Goal: Check status: Check status

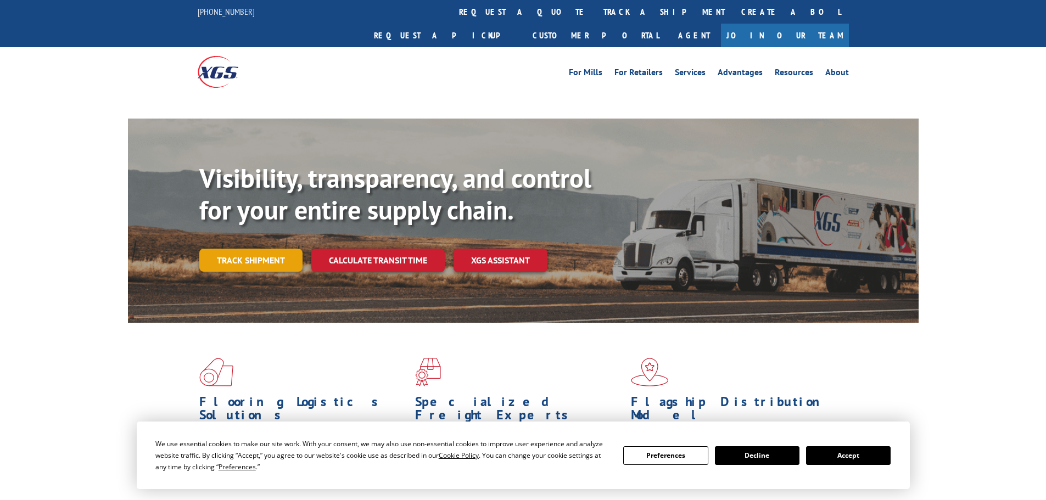
click at [273, 249] on link "Track shipment" at bounding box center [250, 260] width 103 height 23
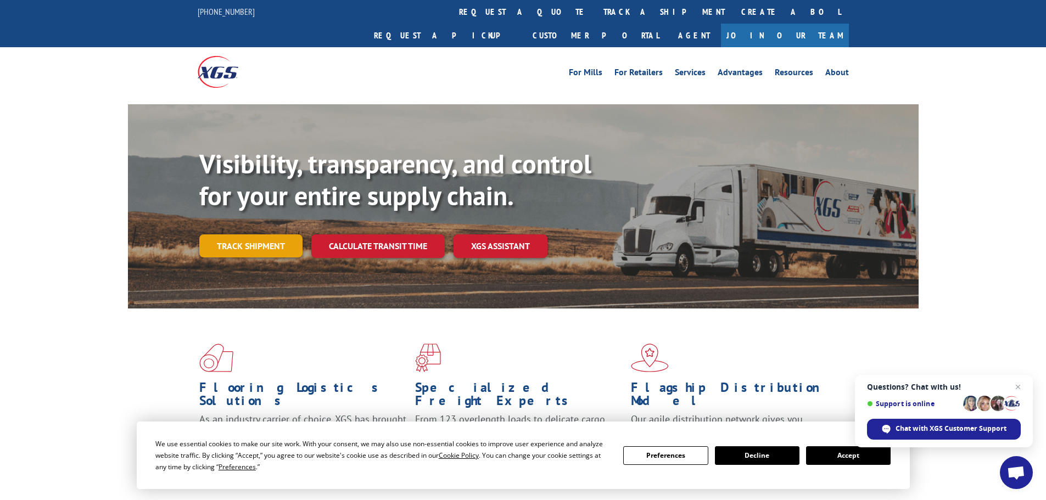
click at [256, 234] on link "Track shipment" at bounding box center [250, 245] width 103 height 23
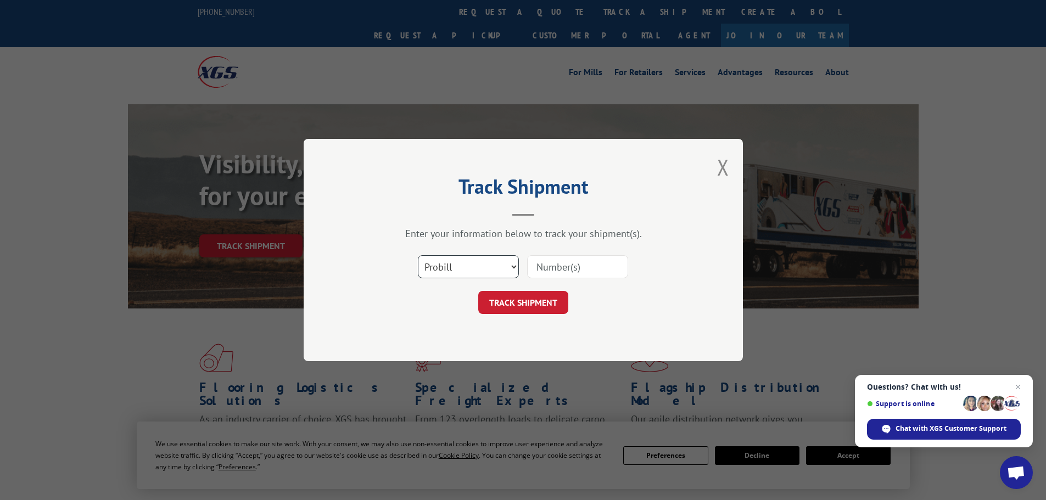
click at [468, 265] on select "Select category... Probill BOL PO" at bounding box center [468, 266] width 101 height 23
select select "bol"
click at [418, 255] on select "Select category... Probill BOL PO" at bounding box center [468, 266] width 101 height 23
paste input "5401351"
type input "5401351"
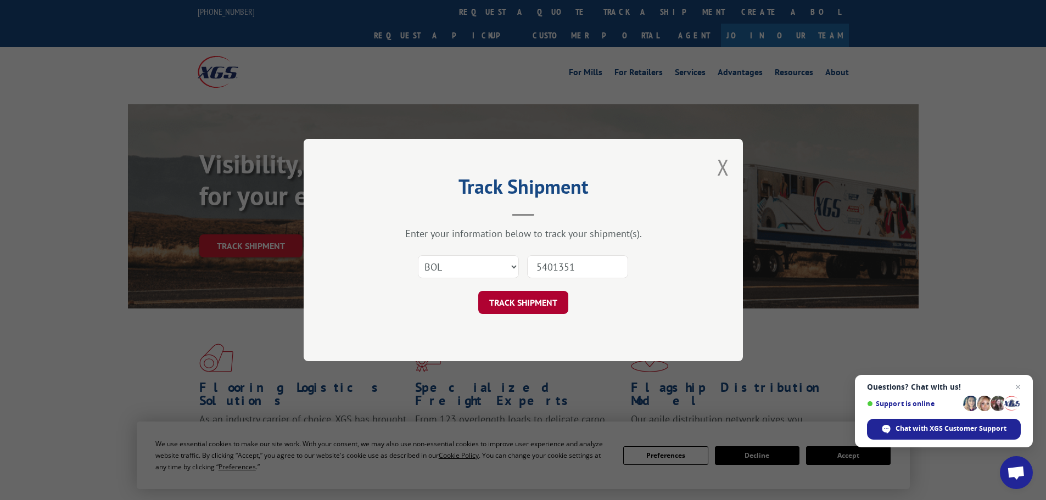
click at [539, 298] on button "TRACK SHIPMENT" at bounding box center [523, 302] width 90 height 23
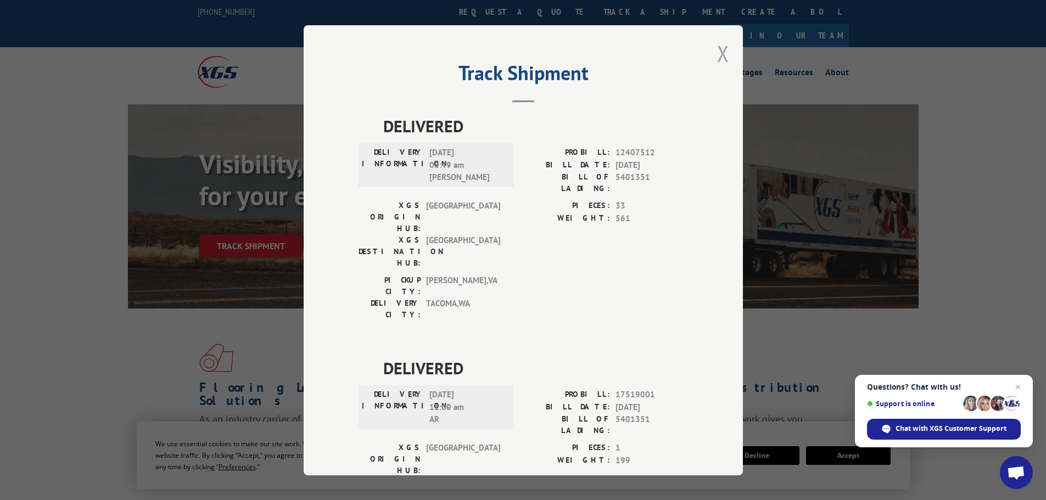
click at [720, 56] on button "Close modal" at bounding box center [723, 53] width 12 height 29
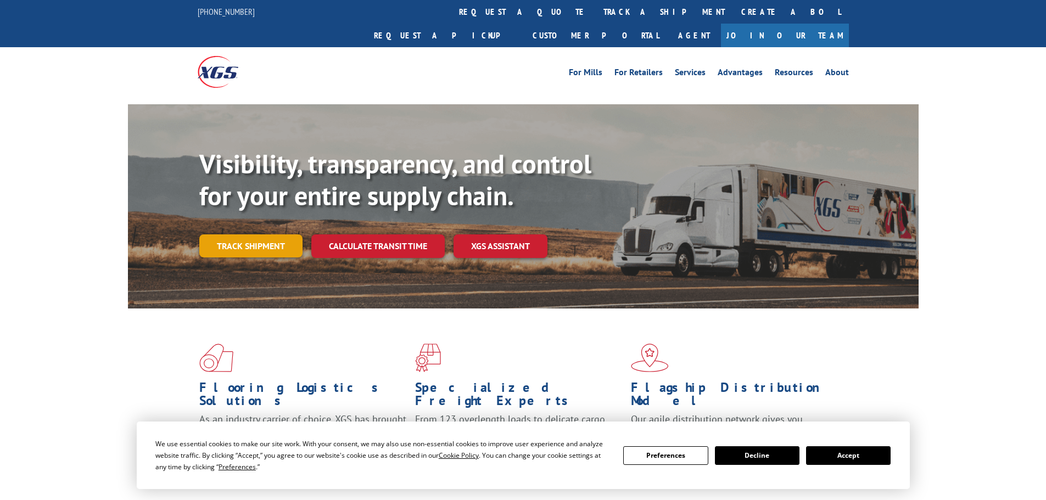
drag, startPoint x: 270, startPoint y: 217, endPoint x: 276, endPoint y: 214, distance: 6.6
click at [270, 234] on link "Track shipment" at bounding box center [250, 245] width 103 height 23
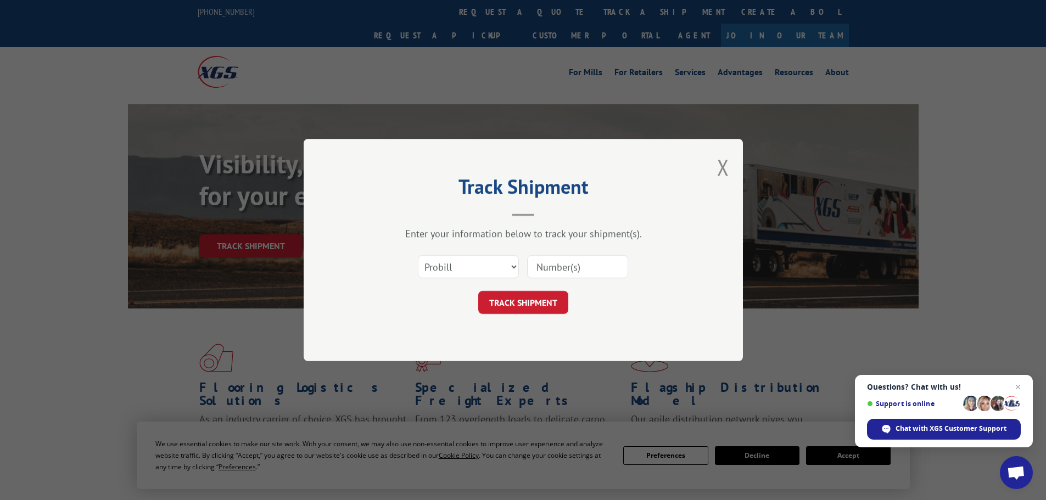
click at [545, 264] on input at bounding box center [577, 266] width 101 height 23
paste input "2918406771"
type input "2918406771"
click at [519, 311] on button "TRACK SHIPMENT" at bounding box center [523, 302] width 90 height 23
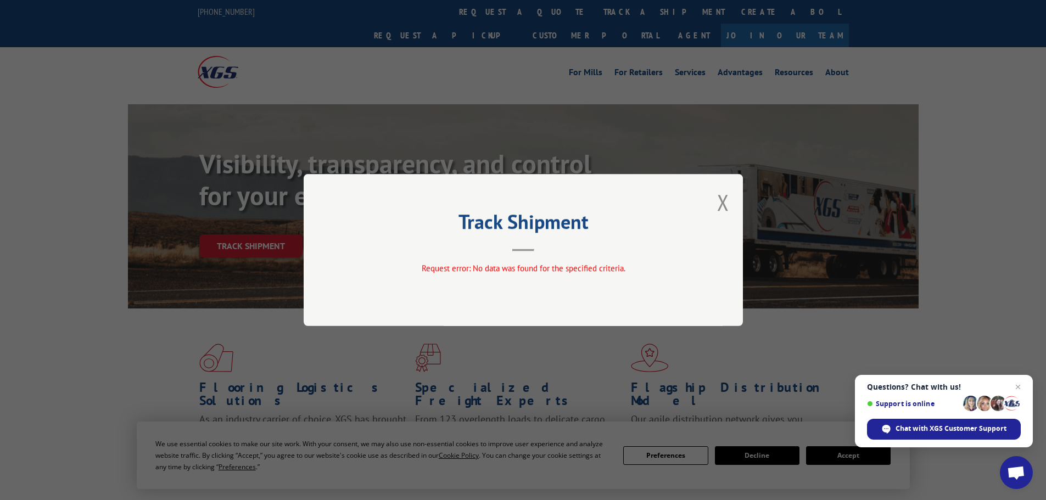
click at [741, 192] on div "Track Shipment Request error: No data was found for the specified criteria." at bounding box center [523, 250] width 439 height 152
click at [728, 202] on button "Close modal" at bounding box center [723, 202] width 12 height 29
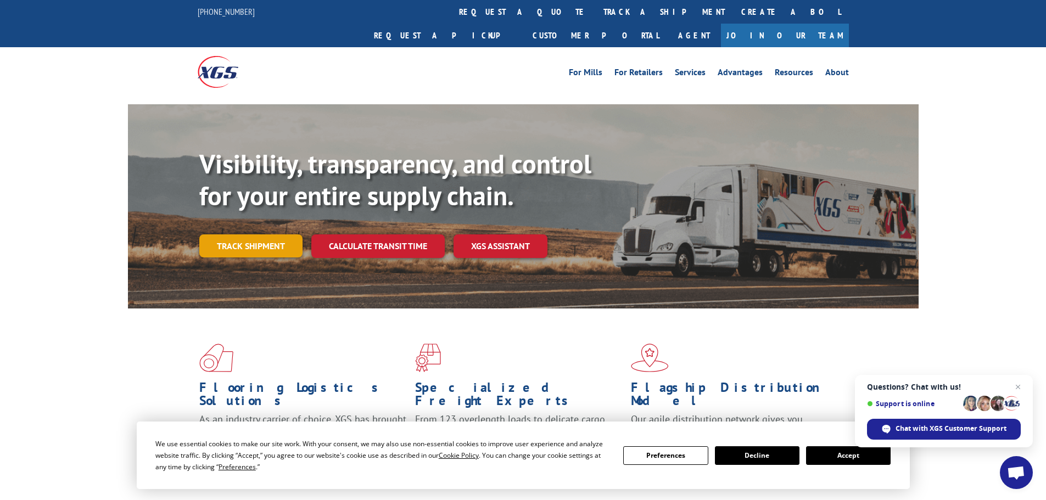
click at [267, 234] on link "Track shipment" at bounding box center [250, 245] width 103 height 23
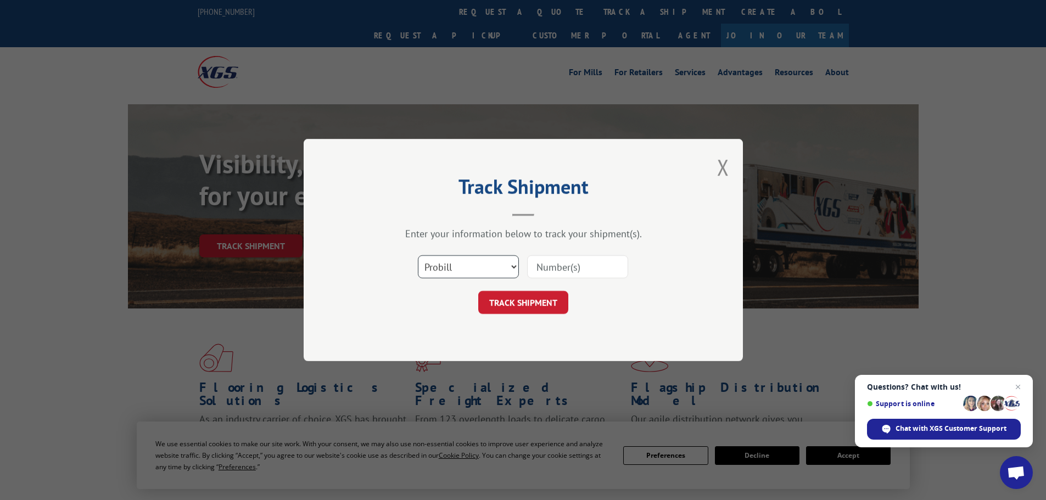
click at [484, 264] on select "Select category... Probill BOL PO" at bounding box center [468, 266] width 101 height 23
select select "bol"
click at [418, 255] on select "Select category... Probill BOL PO" at bounding box center [468, 266] width 101 height 23
drag, startPoint x: 549, startPoint y: 277, endPoint x: 555, endPoint y: 272, distance: 7.8
click at [550, 277] on input at bounding box center [577, 266] width 101 height 23
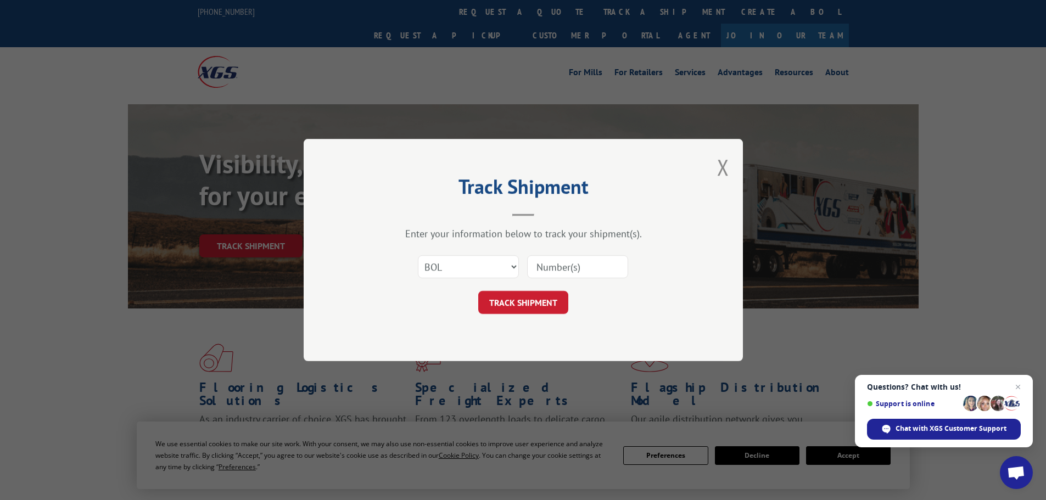
paste input "2918406771"
type input "2918406771"
click at [524, 296] on button "TRACK SHIPMENT" at bounding box center [523, 302] width 90 height 23
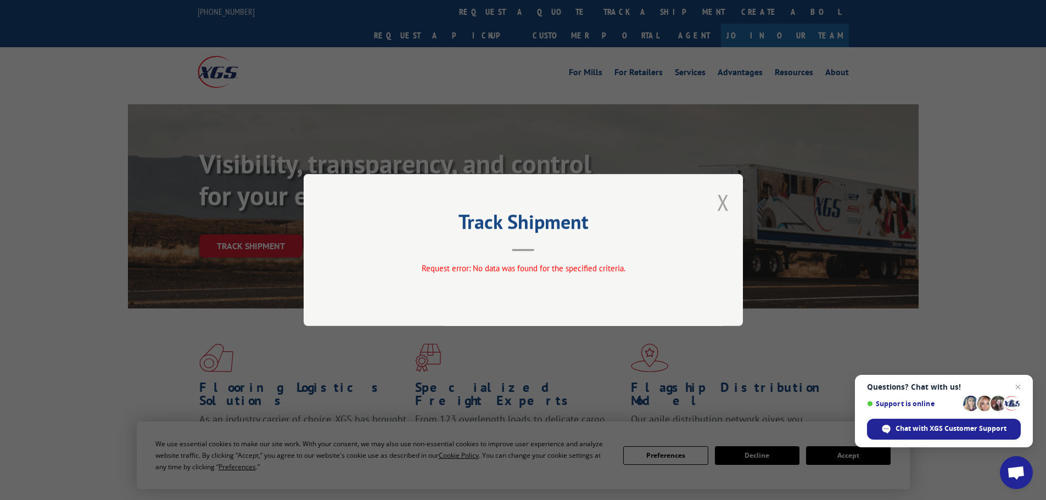
click at [719, 199] on button "Close modal" at bounding box center [723, 202] width 12 height 29
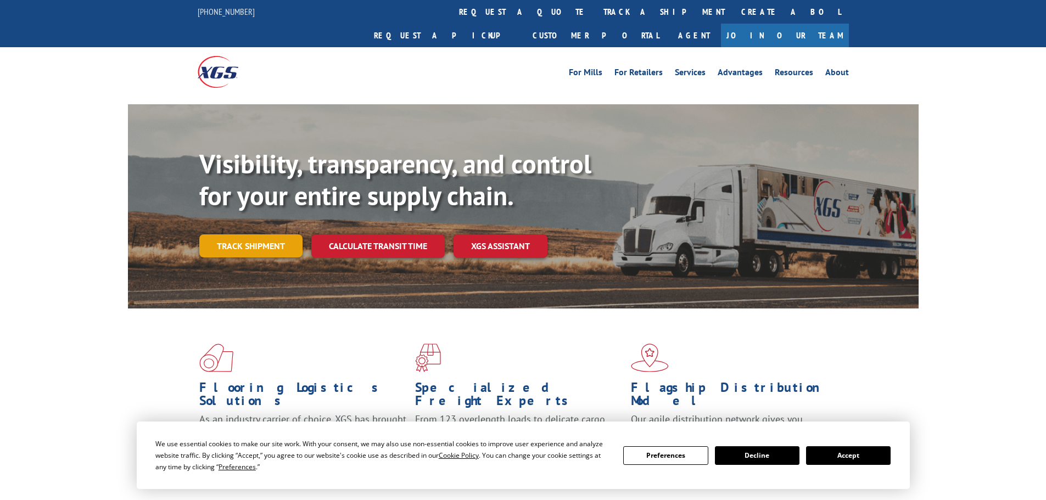
click at [270, 234] on link "Track shipment" at bounding box center [250, 245] width 103 height 23
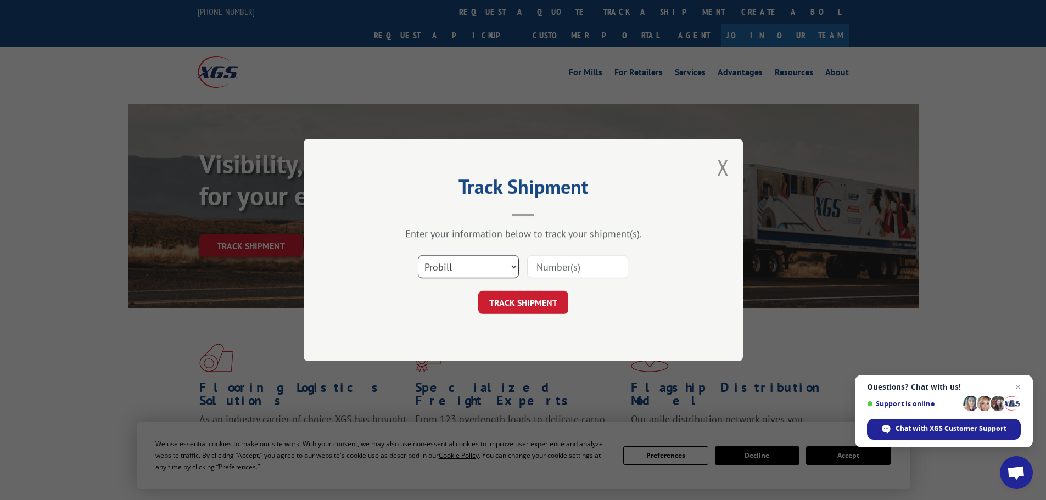
click at [512, 269] on select "Select category... Probill BOL PO" at bounding box center [468, 266] width 101 height 23
select select "bol"
click at [418, 255] on select "Select category... Probill BOL PO" at bounding box center [468, 266] width 101 height 23
click at [566, 264] on input at bounding box center [577, 266] width 101 height 23
paste input "7040662"
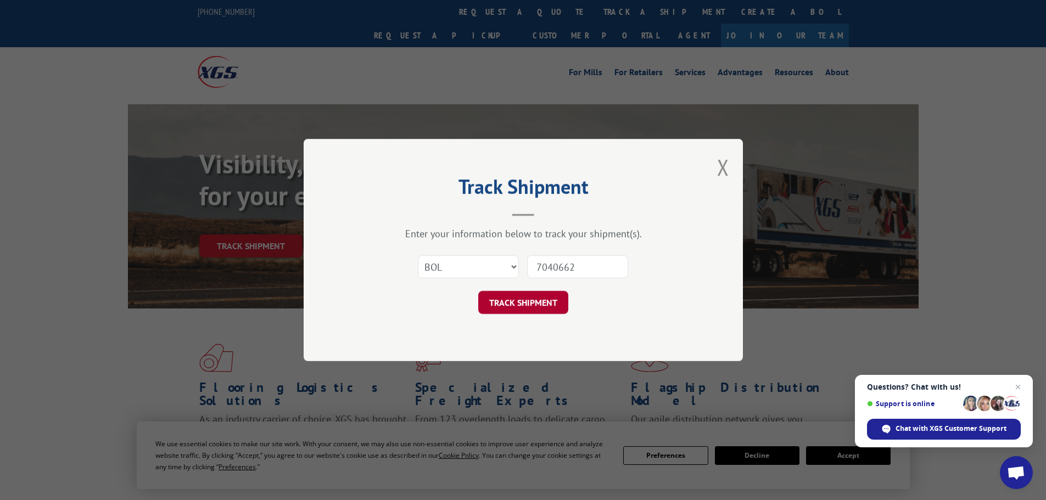
type input "7040662"
click at [528, 301] on button "TRACK SHIPMENT" at bounding box center [523, 302] width 90 height 23
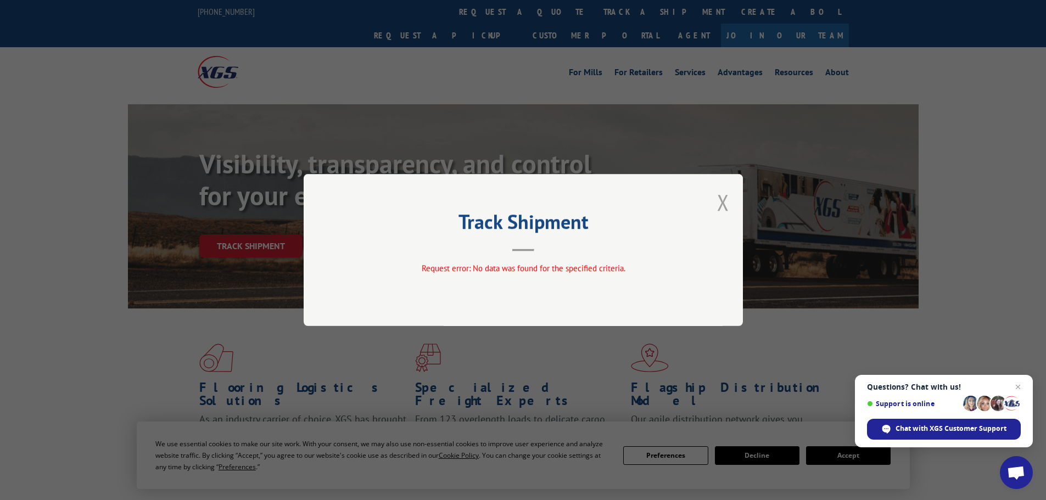
click at [719, 203] on button "Close modal" at bounding box center [723, 202] width 12 height 29
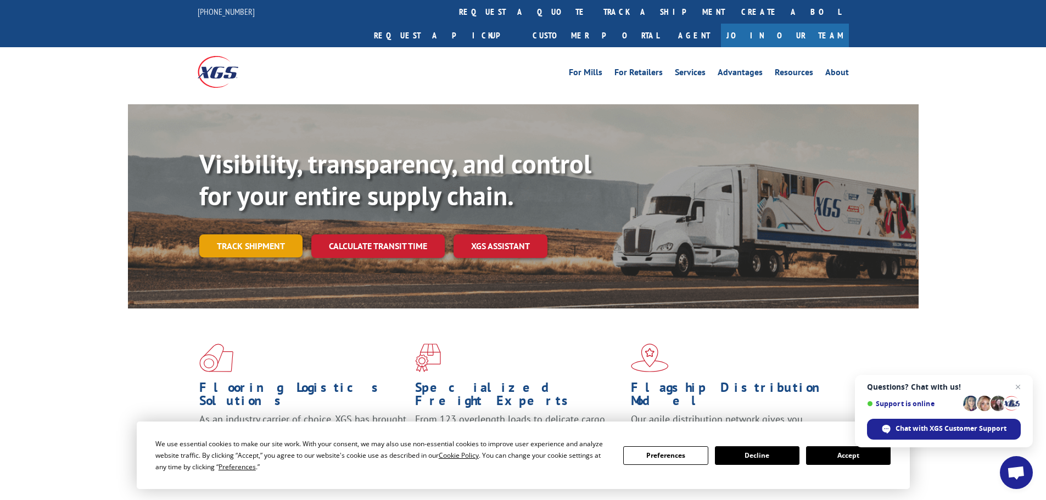
click at [243, 234] on link "Track shipment" at bounding box center [250, 245] width 103 height 23
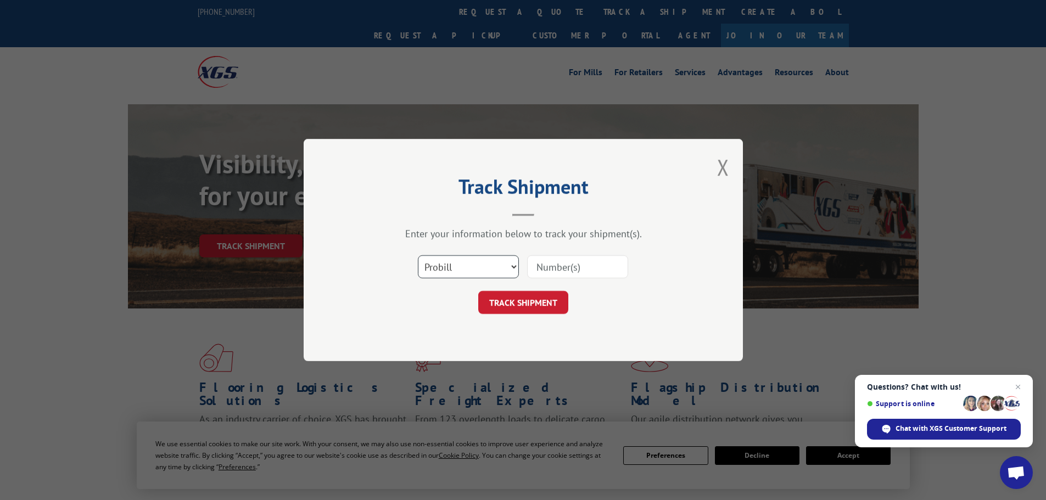
click at [445, 256] on select "Select category... Probill BOL PO" at bounding box center [468, 266] width 101 height 23
select select "bol"
click at [418, 255] on select "Select category... Probill BOL PO" at bounding box center [468, 266] width 101 height 23
click at [563, 273] on input at bounding box center [577, 266] width 101 height 23
paste input "7040662"
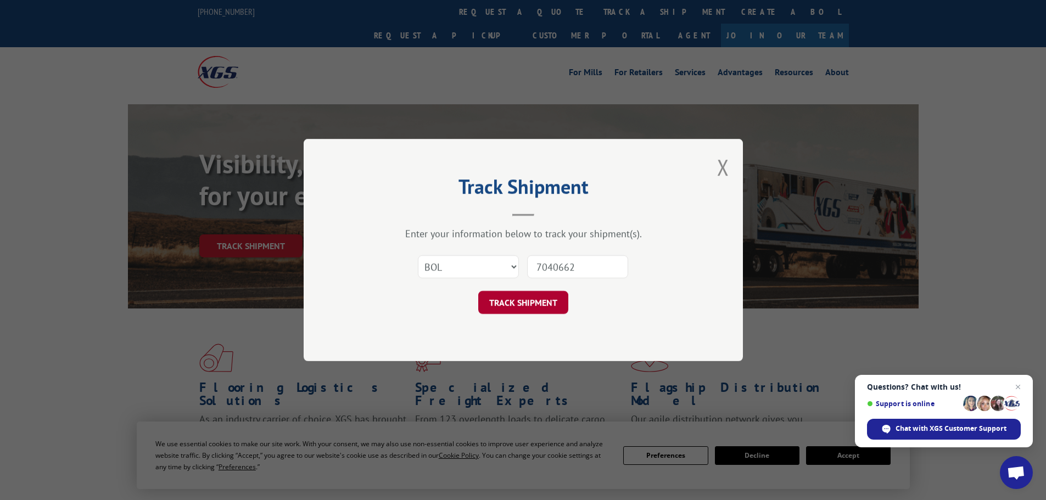
type input "7040662"
click at [493, 306] on button "TRACK SHIPMENT" at bounding box center [523, 302] width 90 height 23
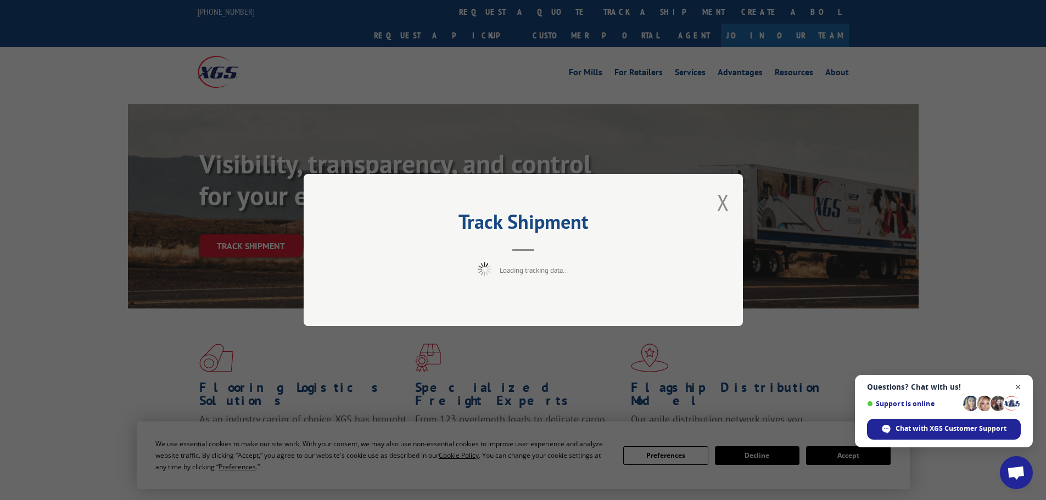
click at [1020, 385] on span "Close chat" at bounding box center [1018, 387] width 14 height 14
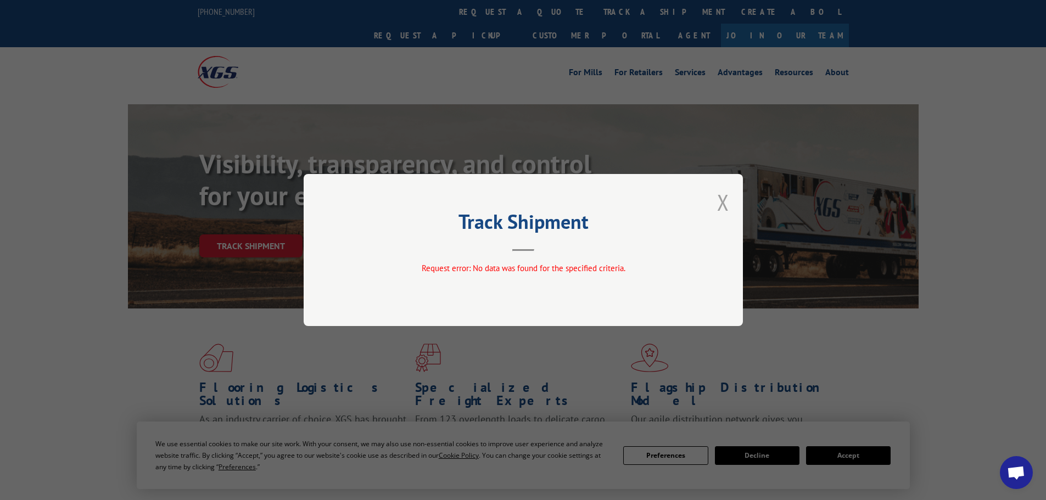
click at [719, 207] on button "Close modal" at bounding box center [723, 202] width 12 height 29
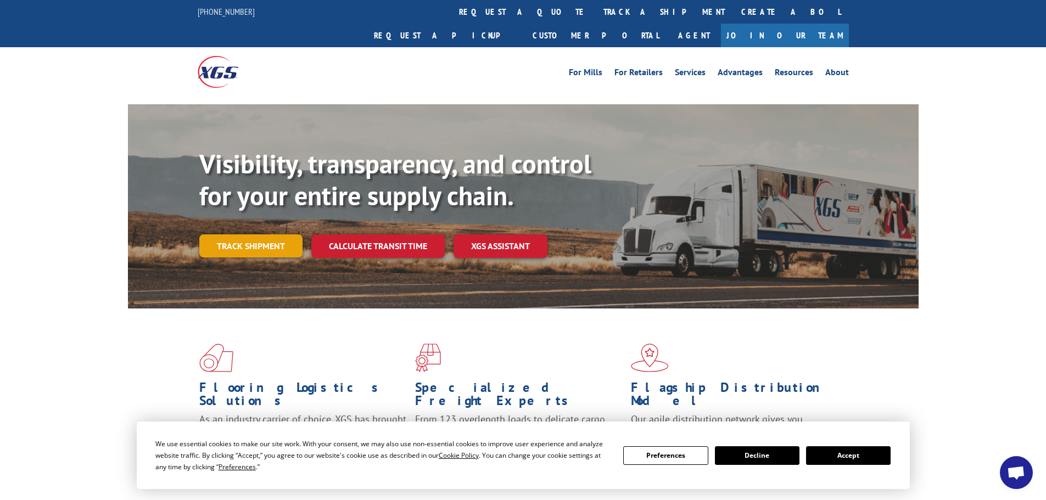
click at [271, 234] on link "Track shipment" at bounding box center [250, 245] width 103 height 23
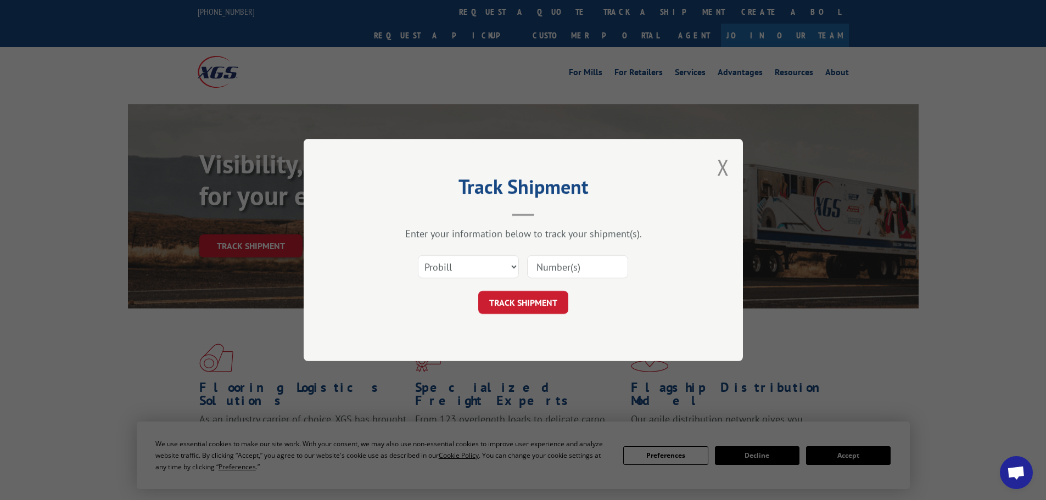
click at [556, 267] on input at bounding box center [577, 266] width 101 height 23
paste input "7040662"
type input "7040662"
click at [535, 296] on button "TRACK SHIPMENT" at bounding box center [523, 302] width 90 height 23
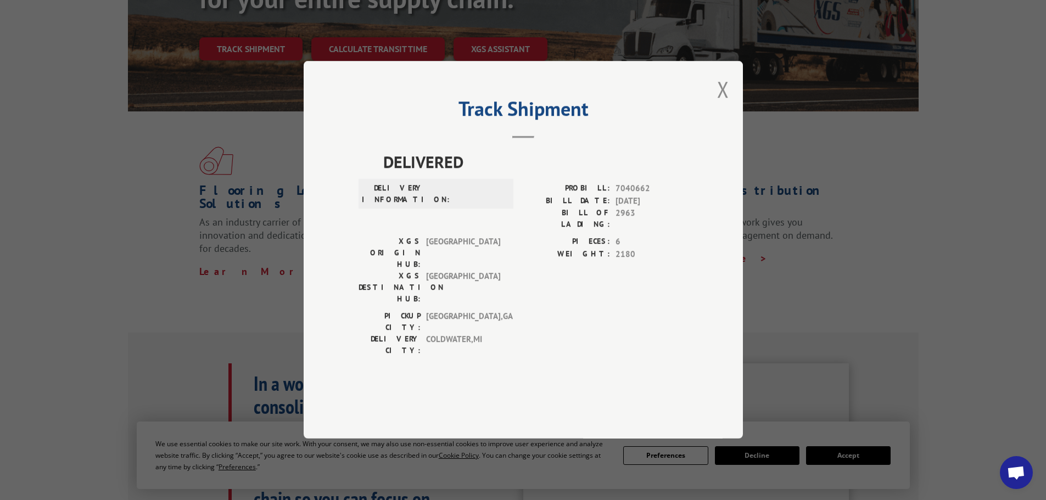
scroll to position [220, 0]
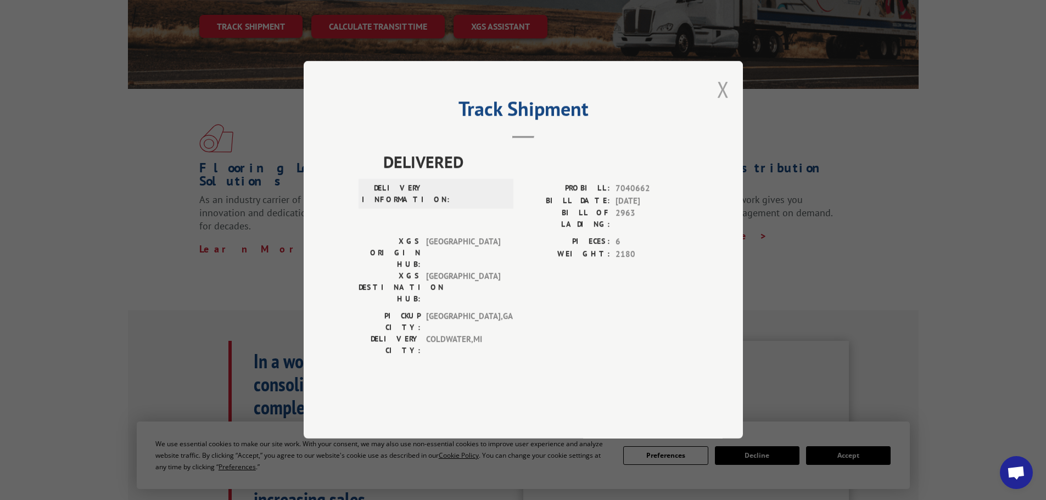
click at [723, 104] on button "Close modal" at bounding box center [723, 89] width 12 height 29
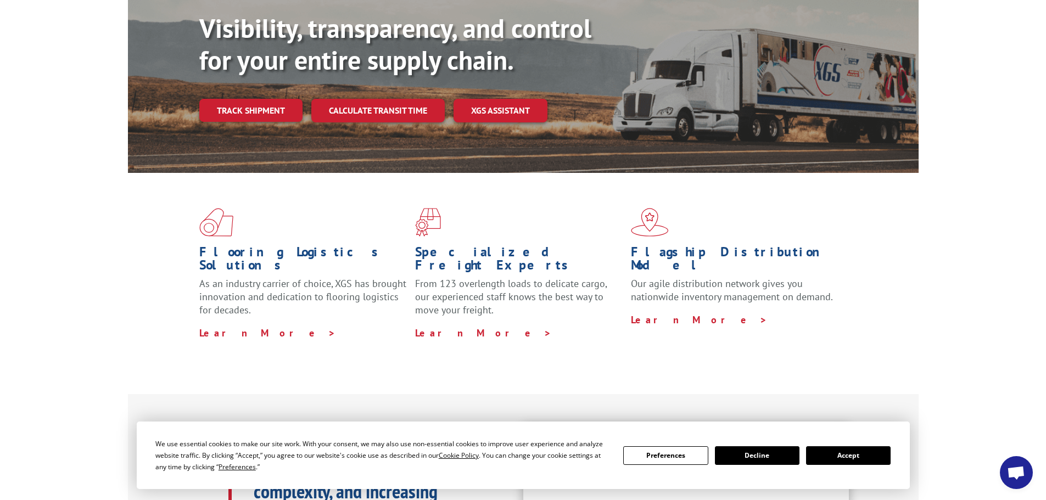
scroll to position [0, 0]
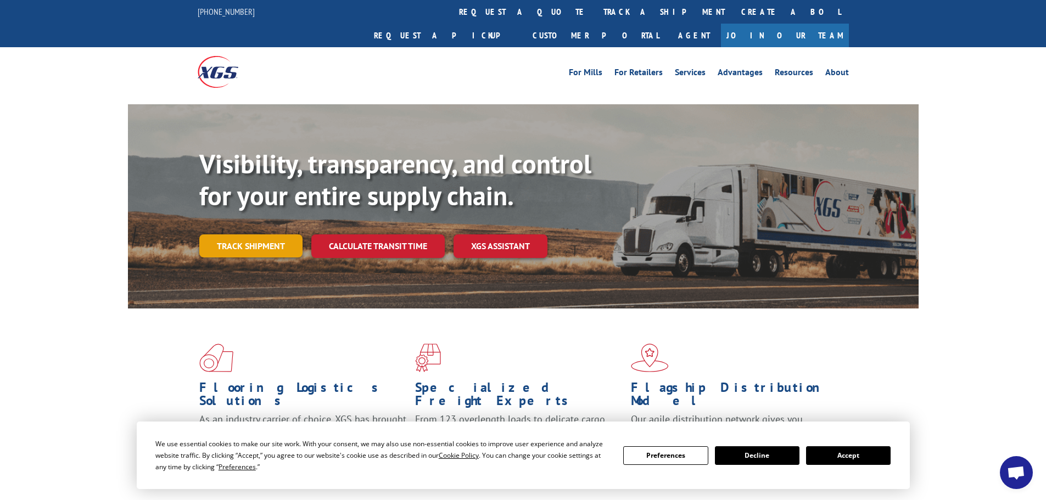
click at [266, 234] on link "Track shipment" at bounding box center [250, 245] width 103 height 23
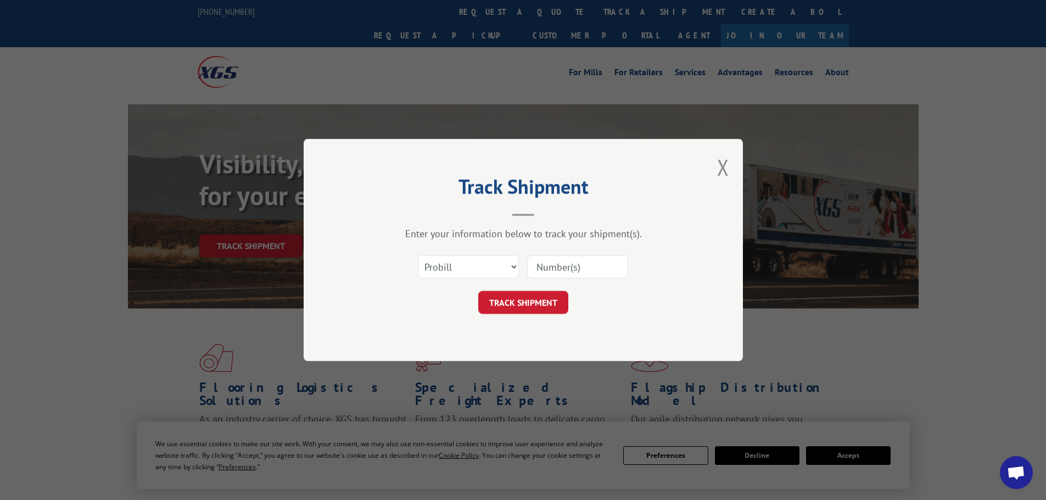
click at [566, 258] on input at bounding box center [577, 266] width 101 height 23
paste input "160036291"
type input "160036291"
click at [545, 312] on button "TRACK SHIPMENT" at bounding box center [523, 302] width 90 height 23
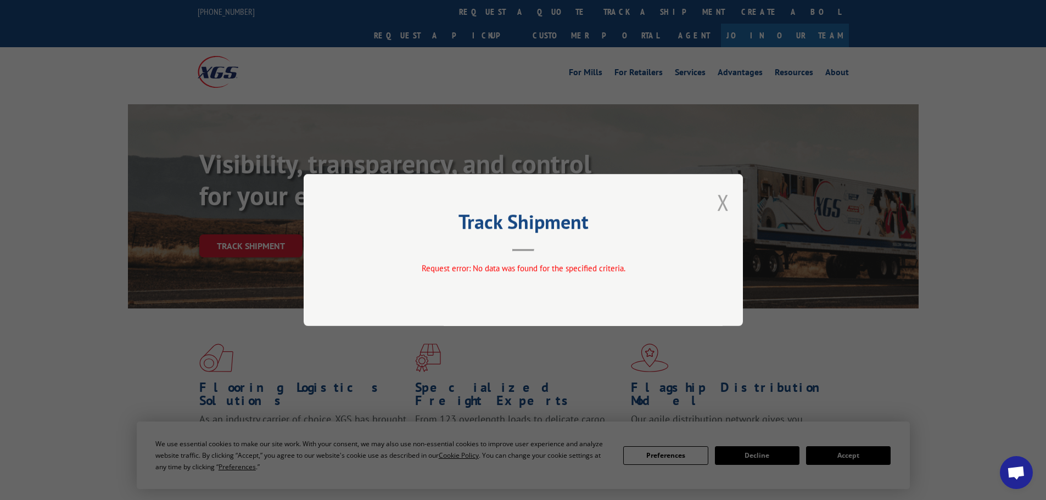
click at [725, 200] on button "Close modal" at bounding box center [723, 202] width 12 height 29
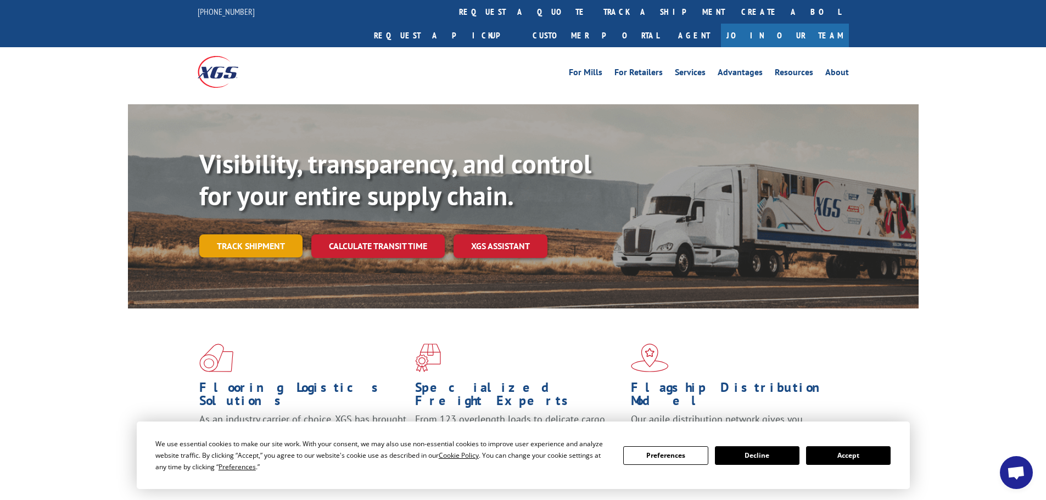
click at [255, 234] on link "Track shipment" at bounding box center [250, 245] width 103 height 23
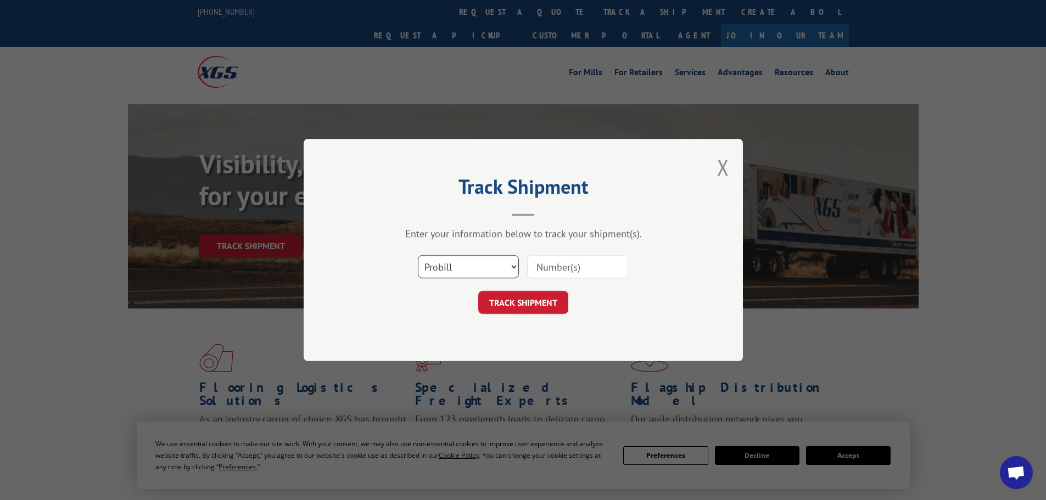
click at [469, 273] on select "Select category... Probill BOL PO" at bounding box center [468, 266] width 101 height 23
select select "bol"
click at [418, 255] on select "Select category... Probill BOL PO" at bounding box center [468, 266] width 101 height 23
click at [547, 263] on input at bounding box center [577, 266] width 101 height 23
paste input "7040662"
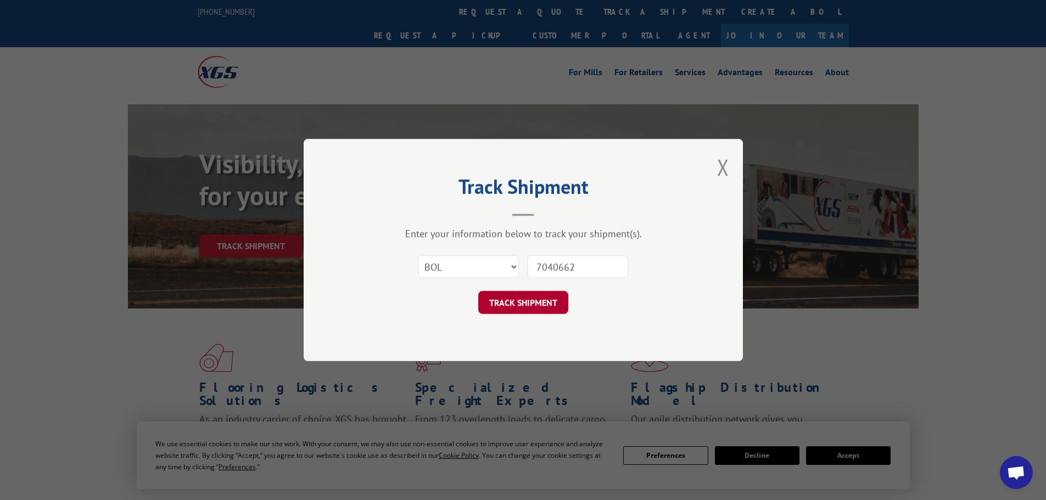
type input "7040662"
click at [549, 301] on button "TRACK SHIPMENT" at bounding box center [523, 302] width 90 height 23
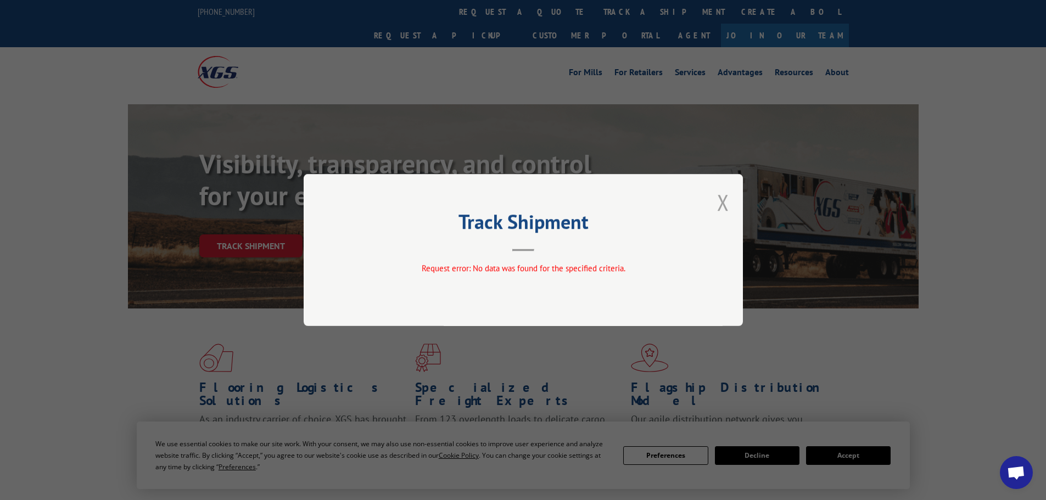
drag, startPoint x: 719, startPoint y: 210, endPoint x: 725, endPoint y: 205, distance: 8.6
click at [725, 205] on button "Close modal" at bounding box center [723, 202] width 12 height 29
